Goal: Information Seeking & Learning: Understand process/instructions

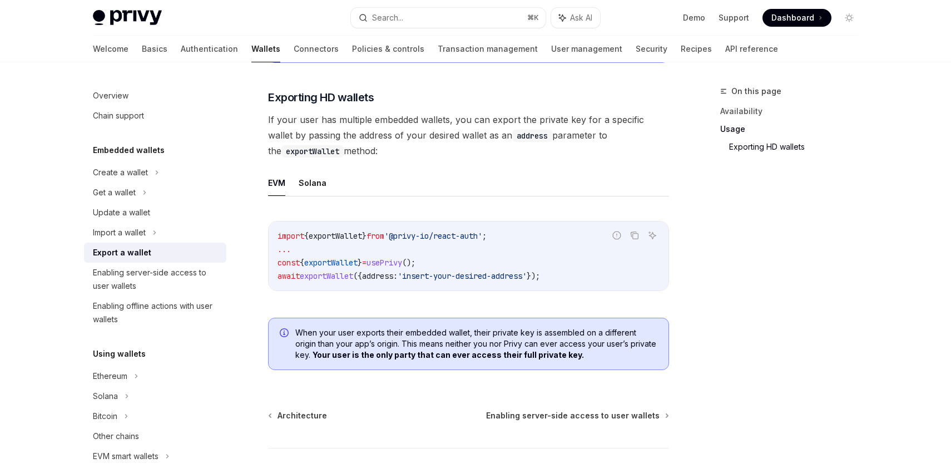
scroll to position [1143, 0]
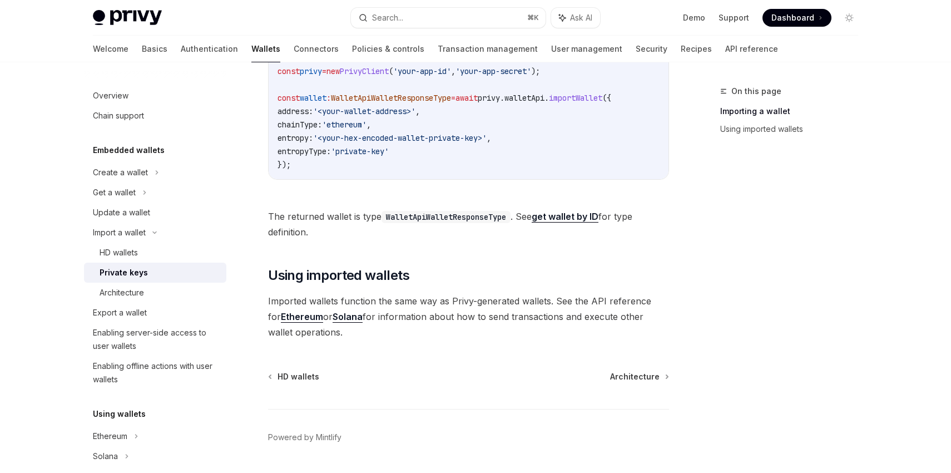
scroll to position [419, 0]
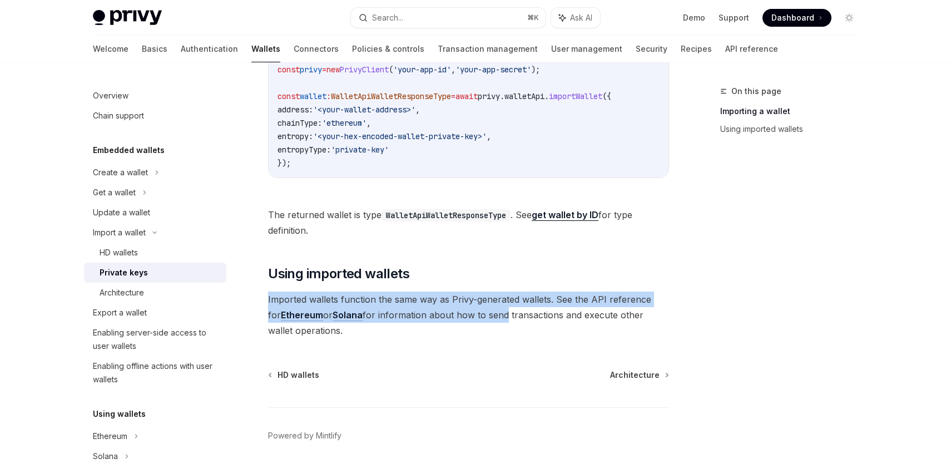
drag, startPoint x: 399, startPoint y: 289, endPoint x: 494, endPoint y: 320, distance: 100.2
click at [494, 320] on div "Privy enables you to import wallet private keys for use via the Privy API. This…" at bounding box center [468, 29] width 401 height 617
click at [494, 320] on span "Imported wallets function the same way as Privy-generated wallets. See the API …" at bounding box center [468, 314] width 401 height 47
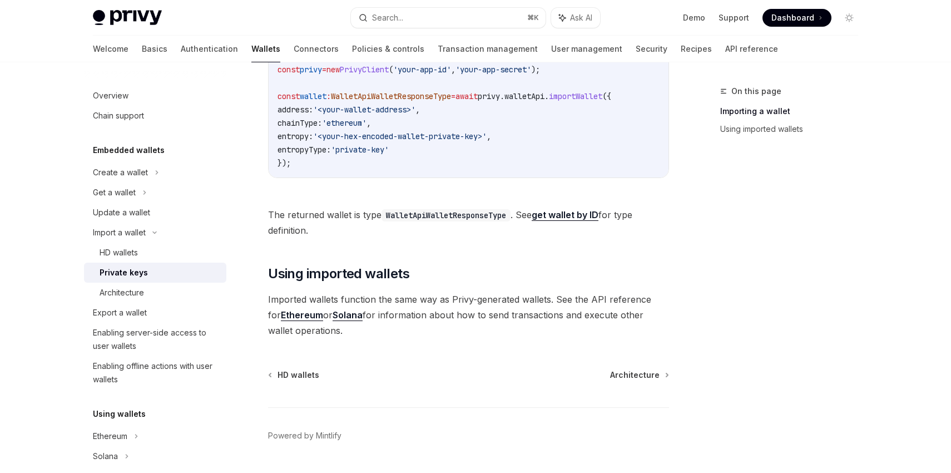
drag, startPoint x: 557, startPoint y: 291, endPoint x: 397, endPoint y: 340, distance: 167.3
click at [397, 338] on div "Privy enables you to import wallet private keys for use via the Privy API. This…" at bounding box center [468, 29] width 401 height 617
click at [397, 338] on span "Imported wallets function the same way as Privy-generated wallets. See the API …" at bounding box center [468, 314] width 401 height 47
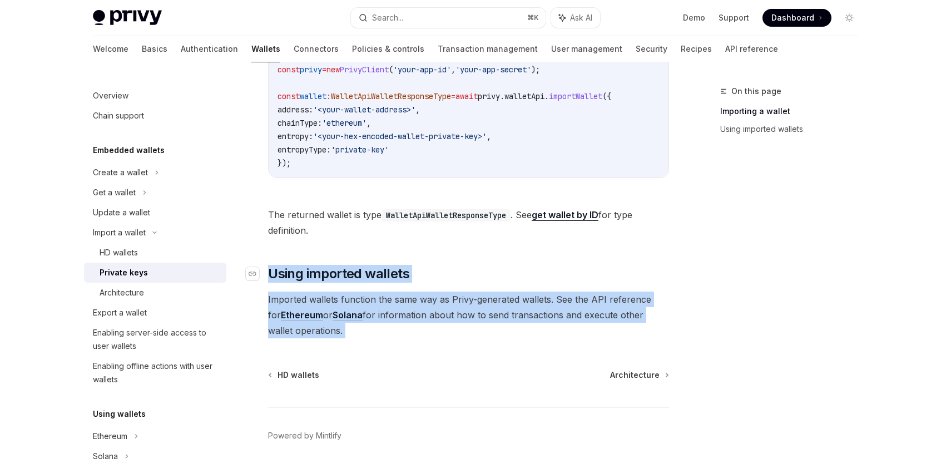
drag, startPoint x: 397, startPoint y: 340, endPoint x: 274, endPoint y: 275, distance: 138.8
click at [274, 275] on div "Privy enables you to import wallet private keys for use via the Privy API. This…" at bounding box center [468, 29] width 401 height 617
click at [274, 275] on span "Using imported wallets" at bounding box center [338, 274] width 141 height 18
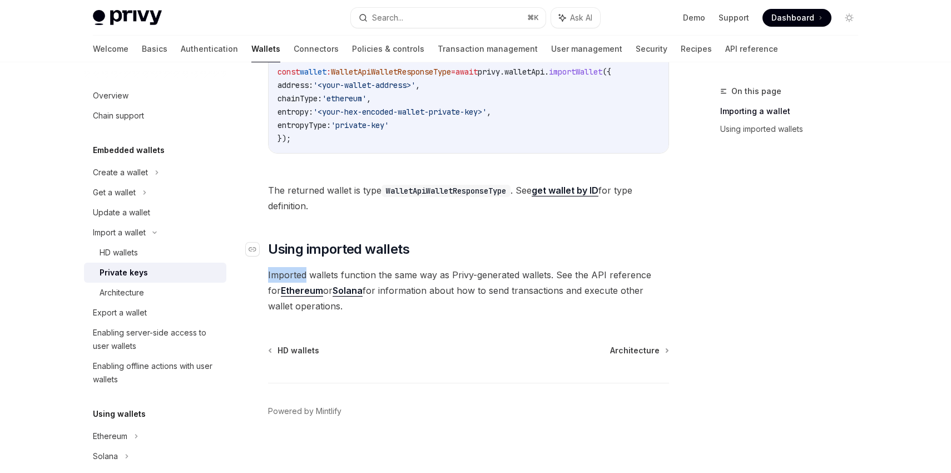
scroll to position [454, 0]
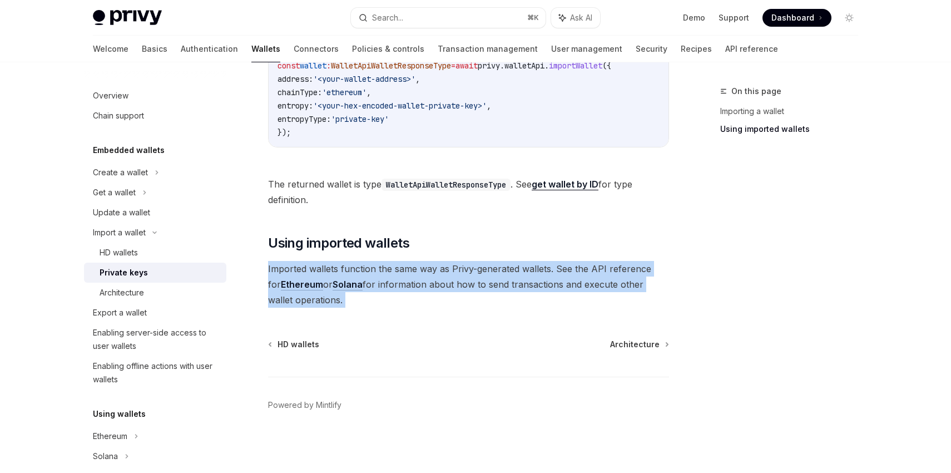
drag, startPoint x: 274, startPoint y: 275, endPoint x: 477, endPoint y: 305, distance: 205.1
click at [477, 305] on span "Imported wallets function the same way as Privy-generated wallets. See the API …" at bounding box center [468, 284] width 401 height 47
drag, startPoint x: 477, startPoint y: 305, endPoint x: 441, endPoint y: 268, distance: 51.5
click at [441, 268] on span "Imported wallets function the same way as Privy-generated wallets. See the API …" at bounding box center [468, 284] width 401 height 47
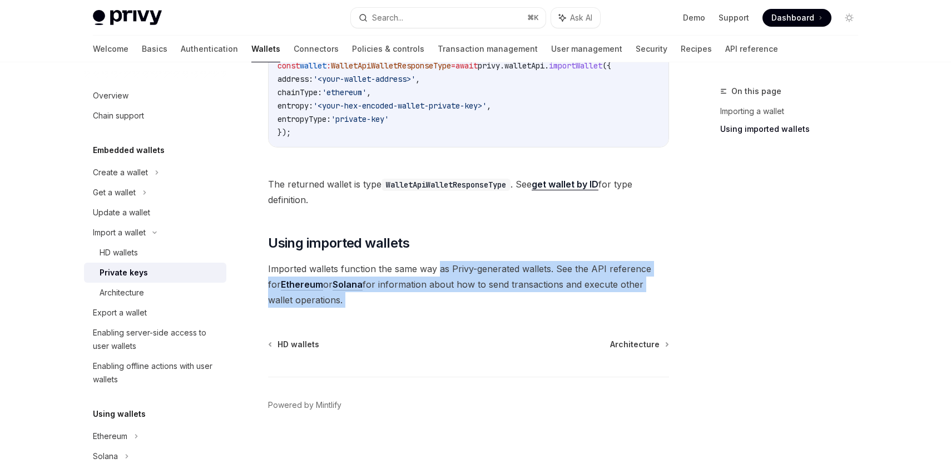
click at [441, 268] on span "Imported wallets function the same way as Privy-generated wallets. See the API …" at bounding box center [468, 284] width 401 height 47
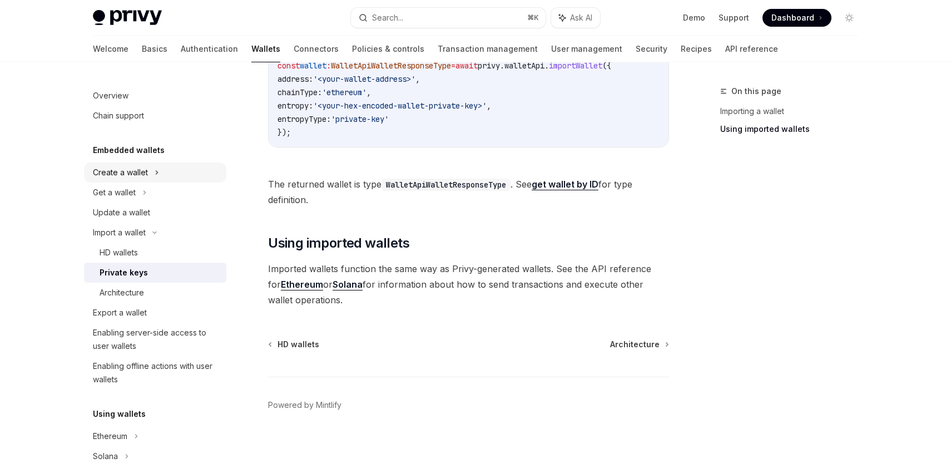
click at [153, 172] on div "Create a wallet" at bounding box center [155, 172] width 142 height 20
type textarea "*"
